Goal: Transaction & Acquisition: Purchase product/service

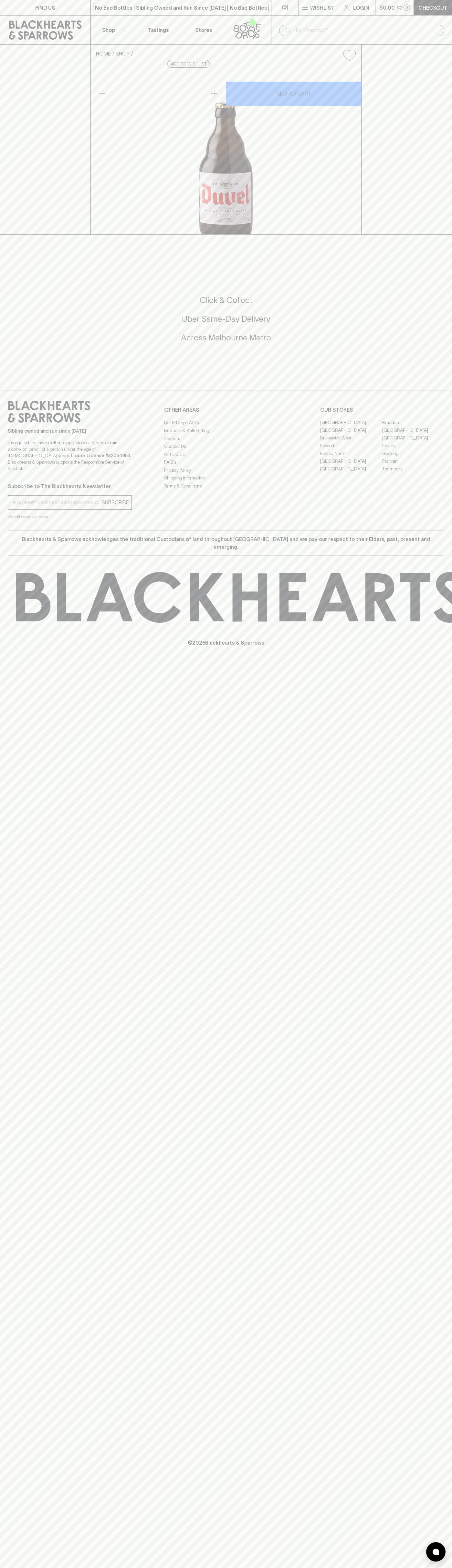
click at [416, 7] on link "Checkout" at bounding box center [433, 7] width 38 height 15
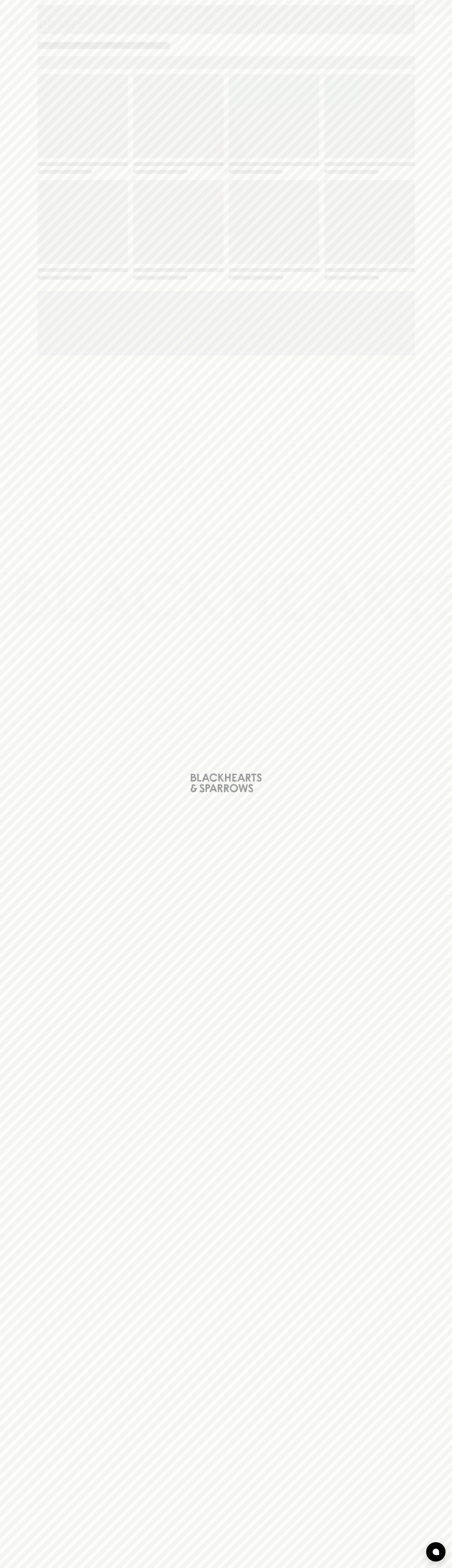
click at [444, 587] on div "Loading" at bounding box center [226, 784] width 452 height 1568
click at [234, 1567] on html "FIND US | No Bad Bottles | Sibling Owned and Run Since [DATE] | No Bad Bottles …" at bounding box center [226, 784] width 452 height 1568
click at [12, 900] on div "Loading" at bounding box center [226, 784] width 452 height 1568
